Goal: Navigation & Orientation: Find specific page/section

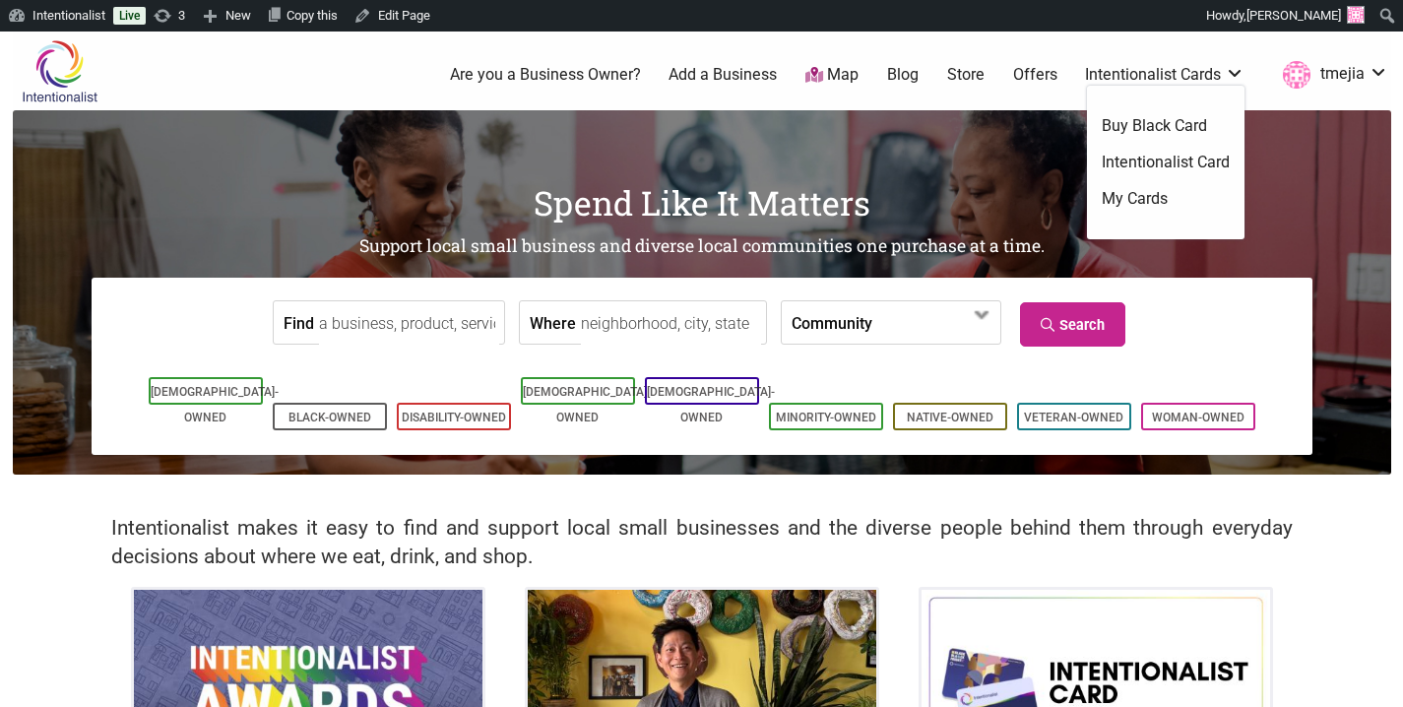
click at [1165, 158] on link "Intentionalist Card" at bounding box center [1166, 163] width 128 height 22
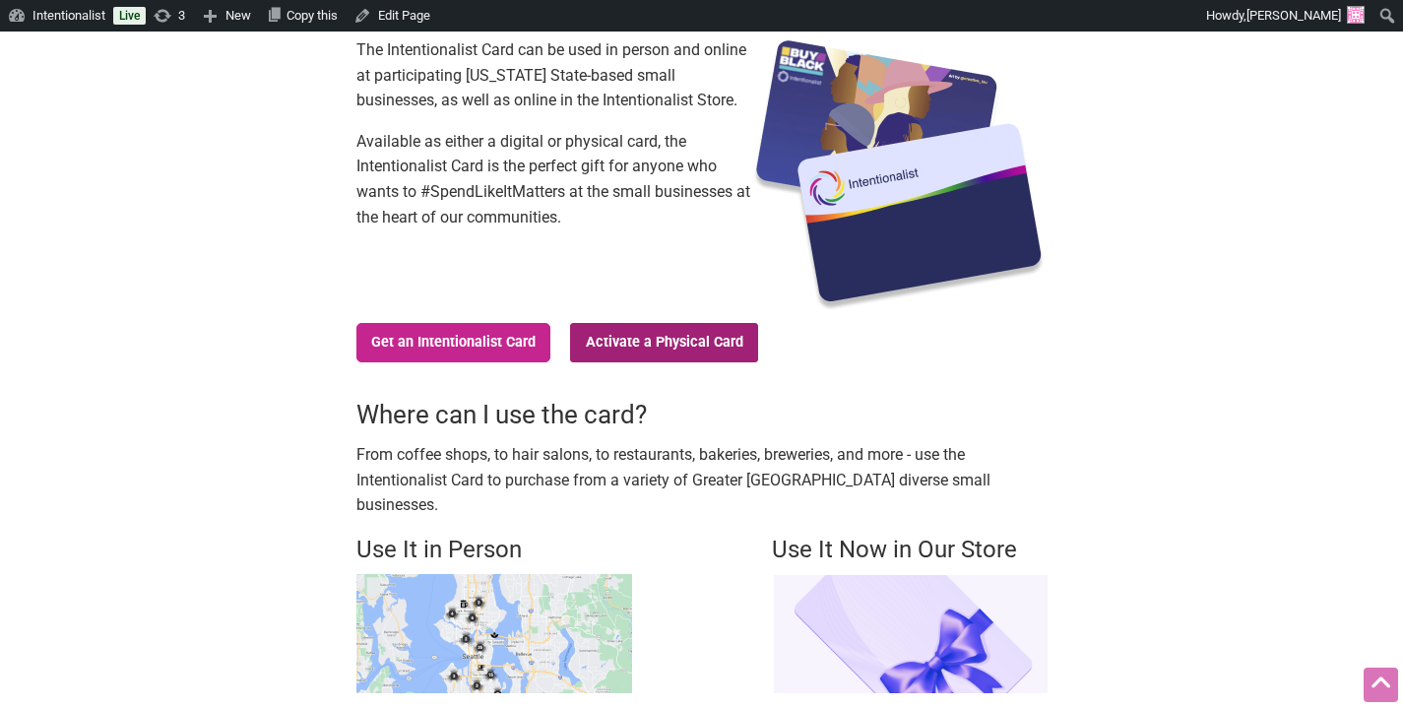
scroll to position [228, 0]
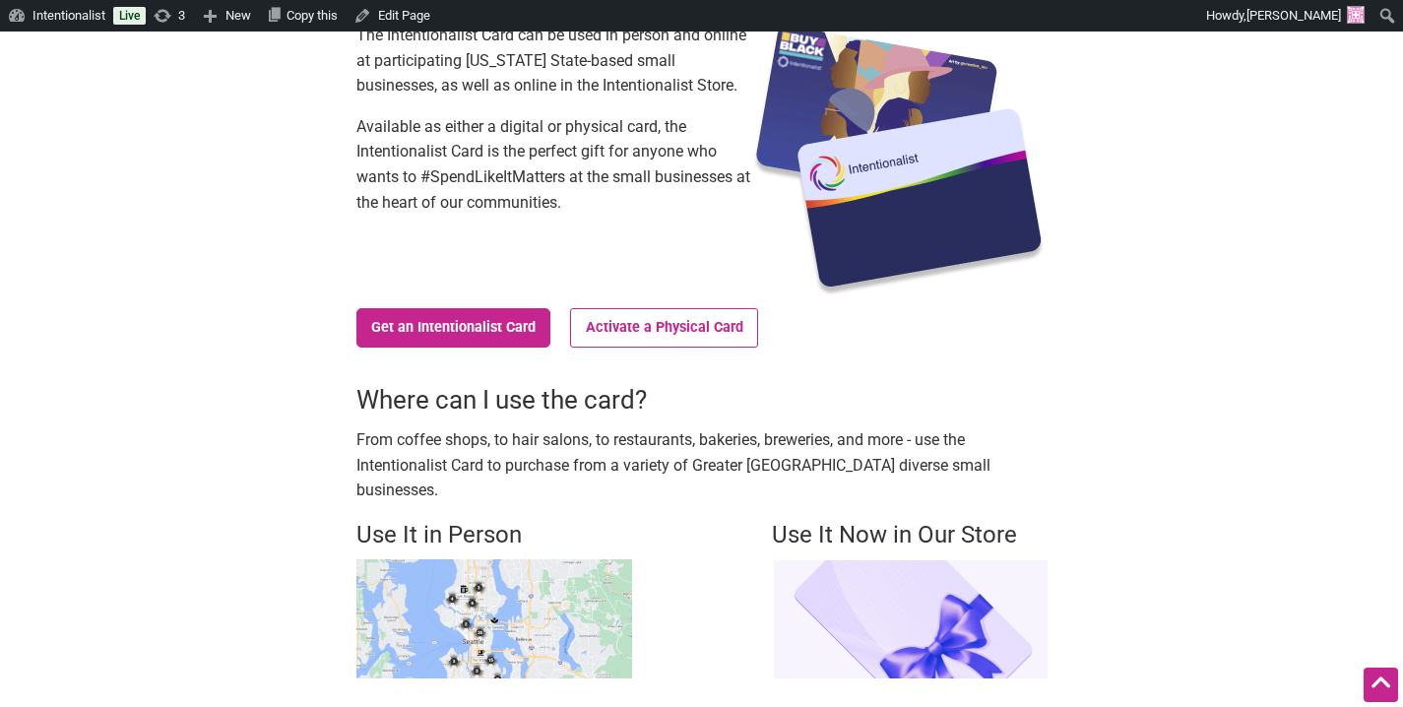
click at [552, 559] on img at bounding box center [494, 618] width 276 height 119
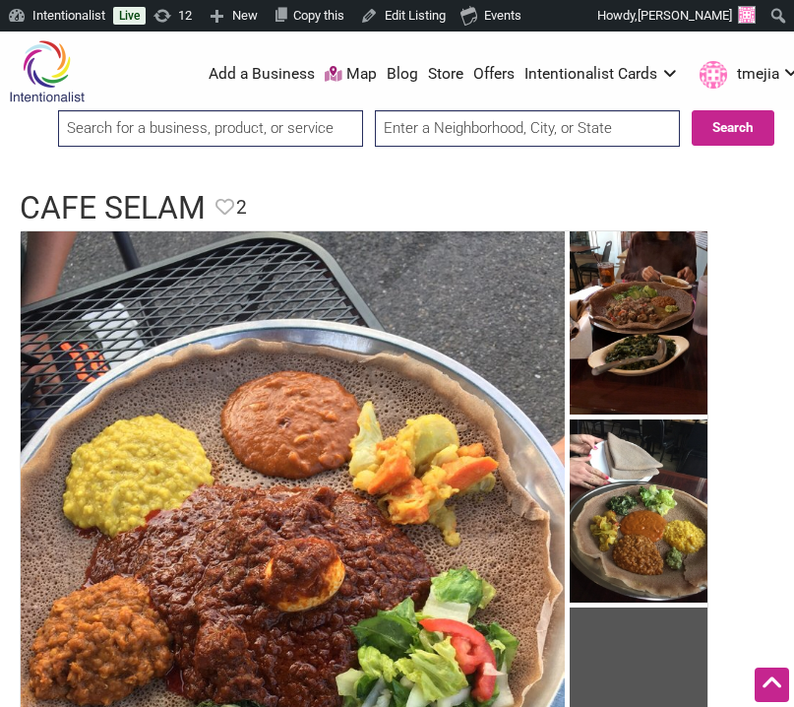
scroll to position [685, 0]
